Goal: Transaction & Acquisition: Purchase product/service

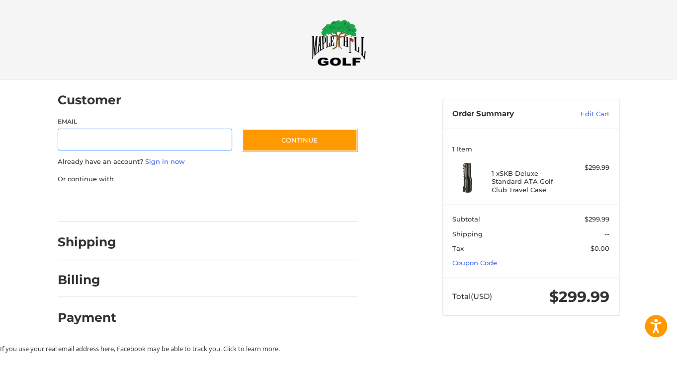
click at [95, 139] on input "Email" at bounding box center [145, 140] width 175 height 22
click at [410, 223] on div "Customer Guest Customer Email Subscribe to our newsletter. Continue Already hav…" at bounding box center [242, 206] width 385 height 255
click at [70, 243] on h2 "Shipping" at bounding box center [87, 242] width 59 height 15
click at [102, 140] on input "Email" at bounding box center [145, 140] width 175 height 22
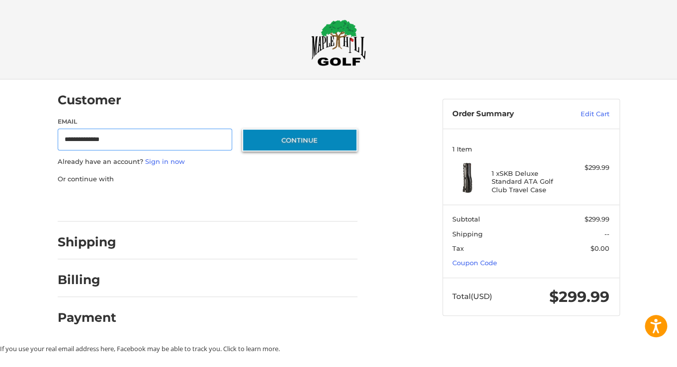
type input "**********"
click at [301, 139] on button "Continue" at bounding box center [299, 140] width 115 height 23
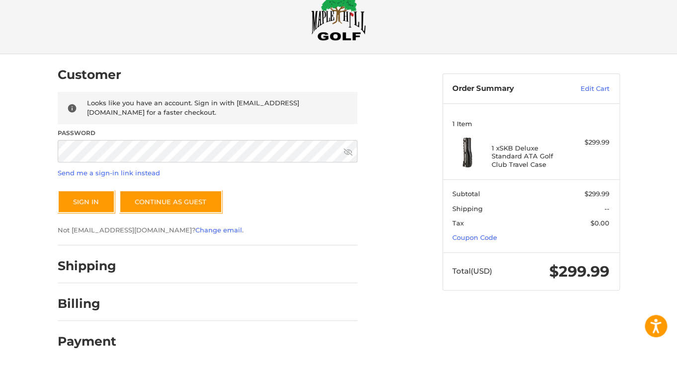
scroll to position [27, 0]
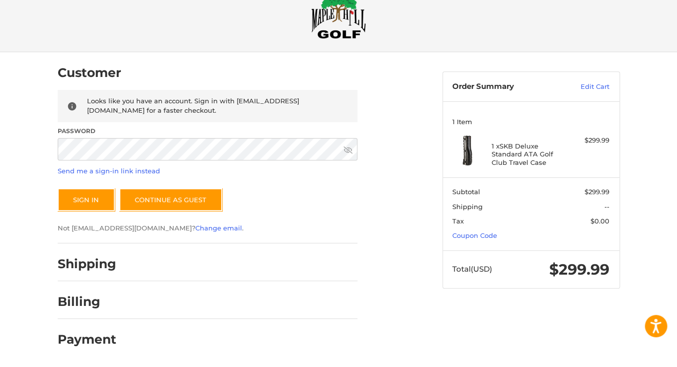
click at [87, 269] on h2 "Shipping" at bounding box center [87, 263] width 59 height 15
click at [83, 195] on button "Sign In" at bounding box center [86, 199] width 57 height 23
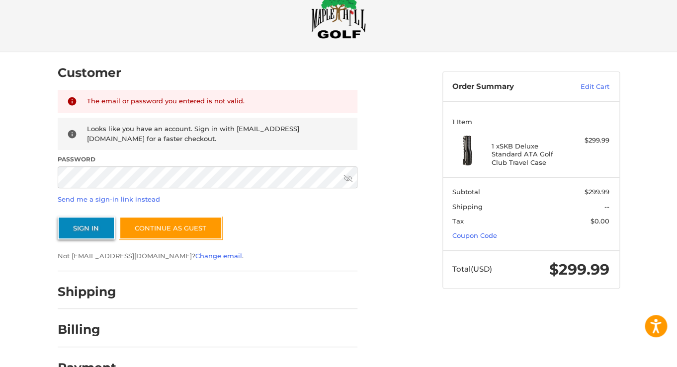
click at [84, 224] on button "Sign In" at bounding box center [86, 228] width 57 height 23
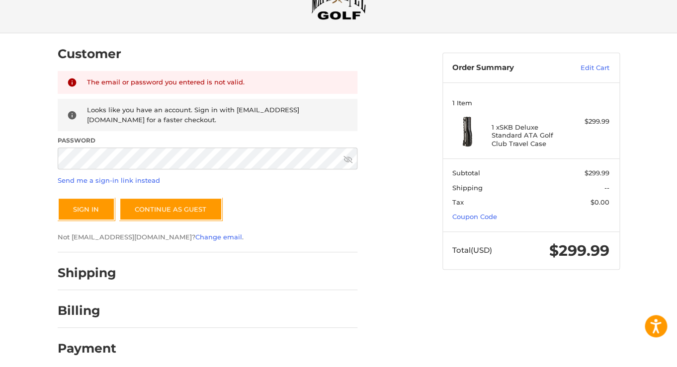
scroll to position [56, 0]
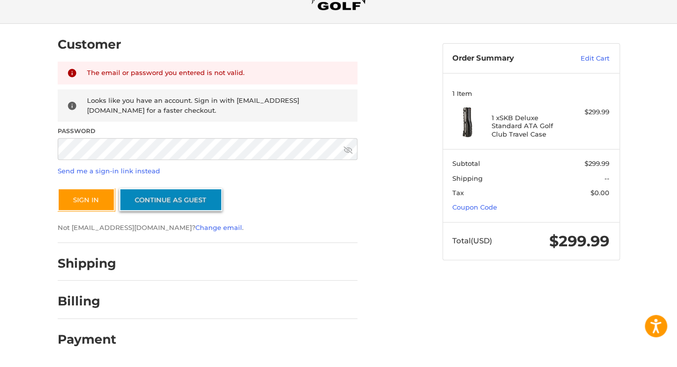
click at [183, 200] on link "Continue as guest" at bounding box center [170, 199] width 103 height 23
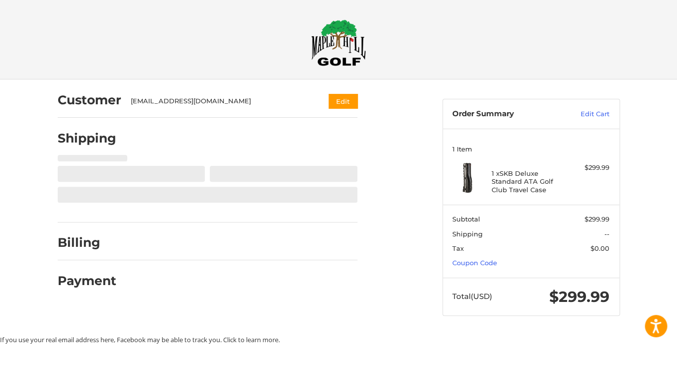
select select "**"
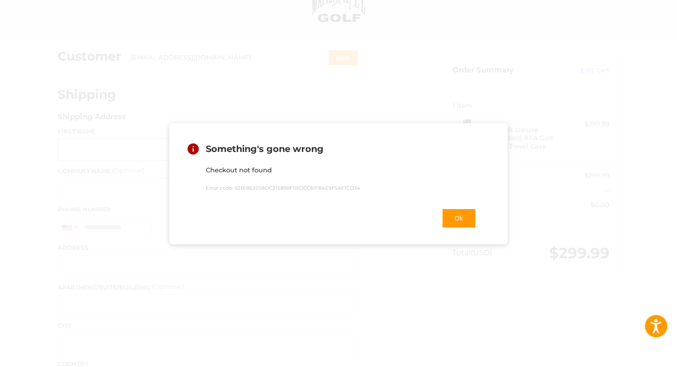
scroll to position [44, 0]
click at [459, 217] on button "Ok" at bounding box center [458, 218] width 35 height 20
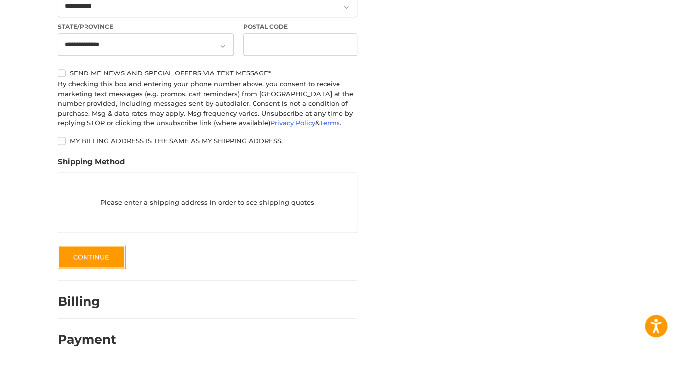
scroll to position [411, 0]
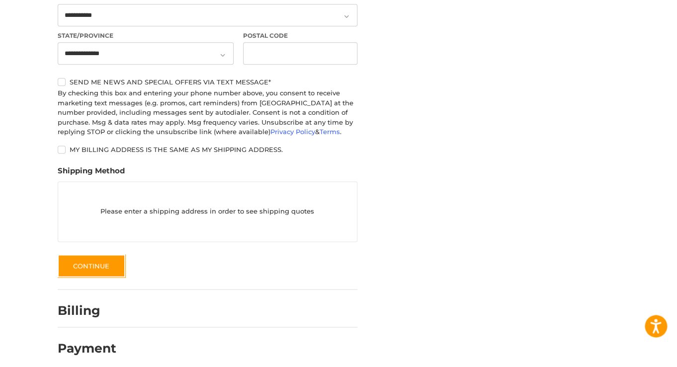
click at [82, 309] on h2 "Billing" at bounding box center [87, 310] width 58 height 15
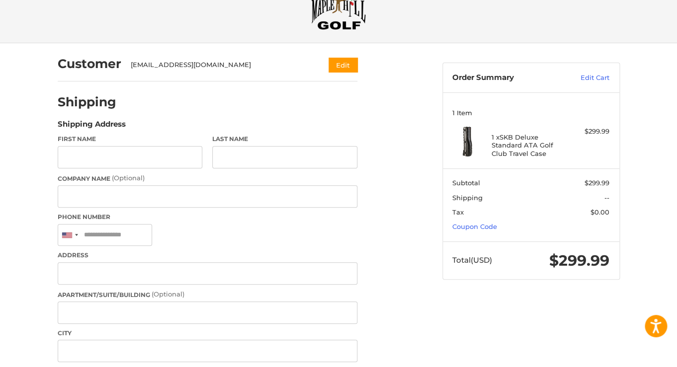
scroll to position [0, 0]
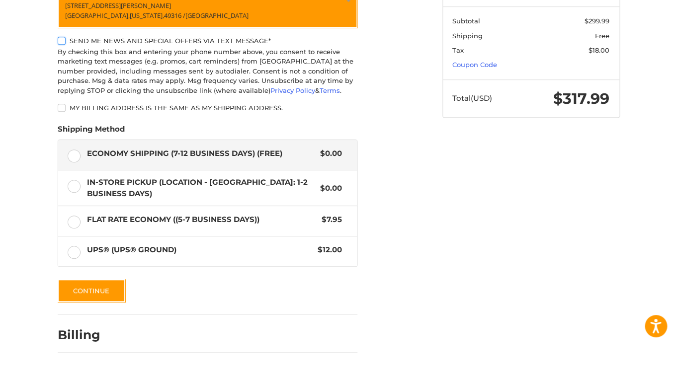
scroll to position [198, 0]
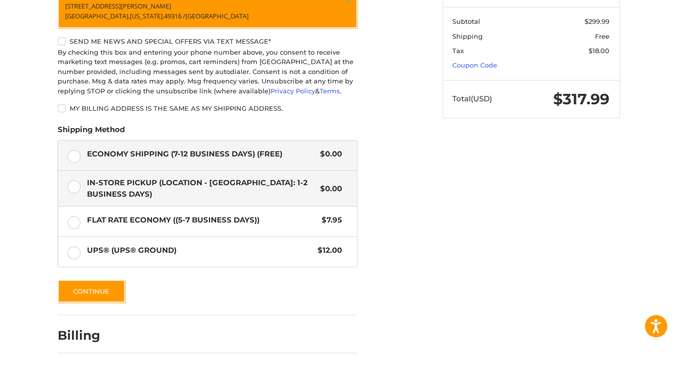
click at [76, 189] on label "In-Store Pickup (Location - [GEOGRAPHIC_DATA]: 1-2 BUSINESS DAYS) $0.00" at bounding box center [207, 188] width 299 height 35
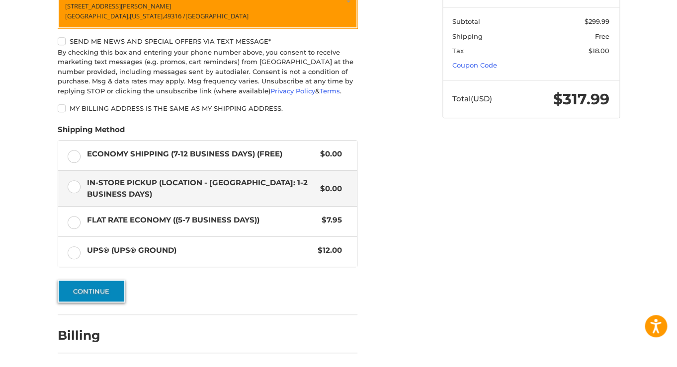
click at [89, 292] on button "Continue" at bounding box center [92, 291] width 68 height 23
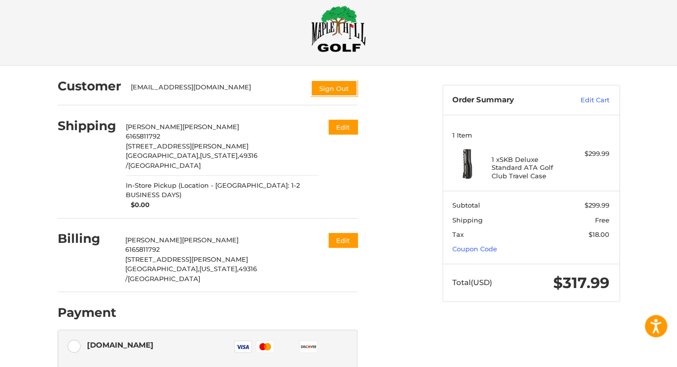
scroll to position [0, 0]
